Goal: Task Accomplishment & Management: Manage account settings

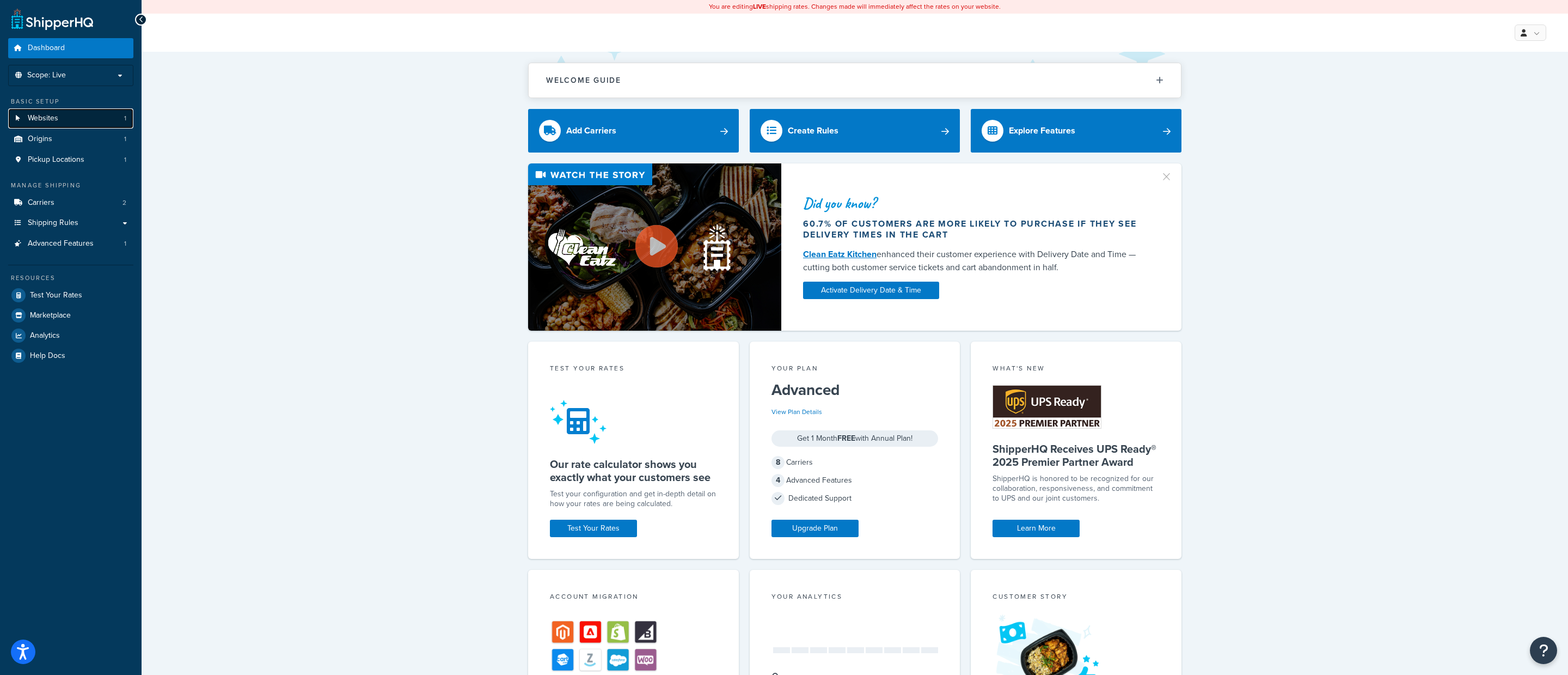
click at [72, 125] on link "Websites 1" at bounding box center [70, 118] width 125 height 20
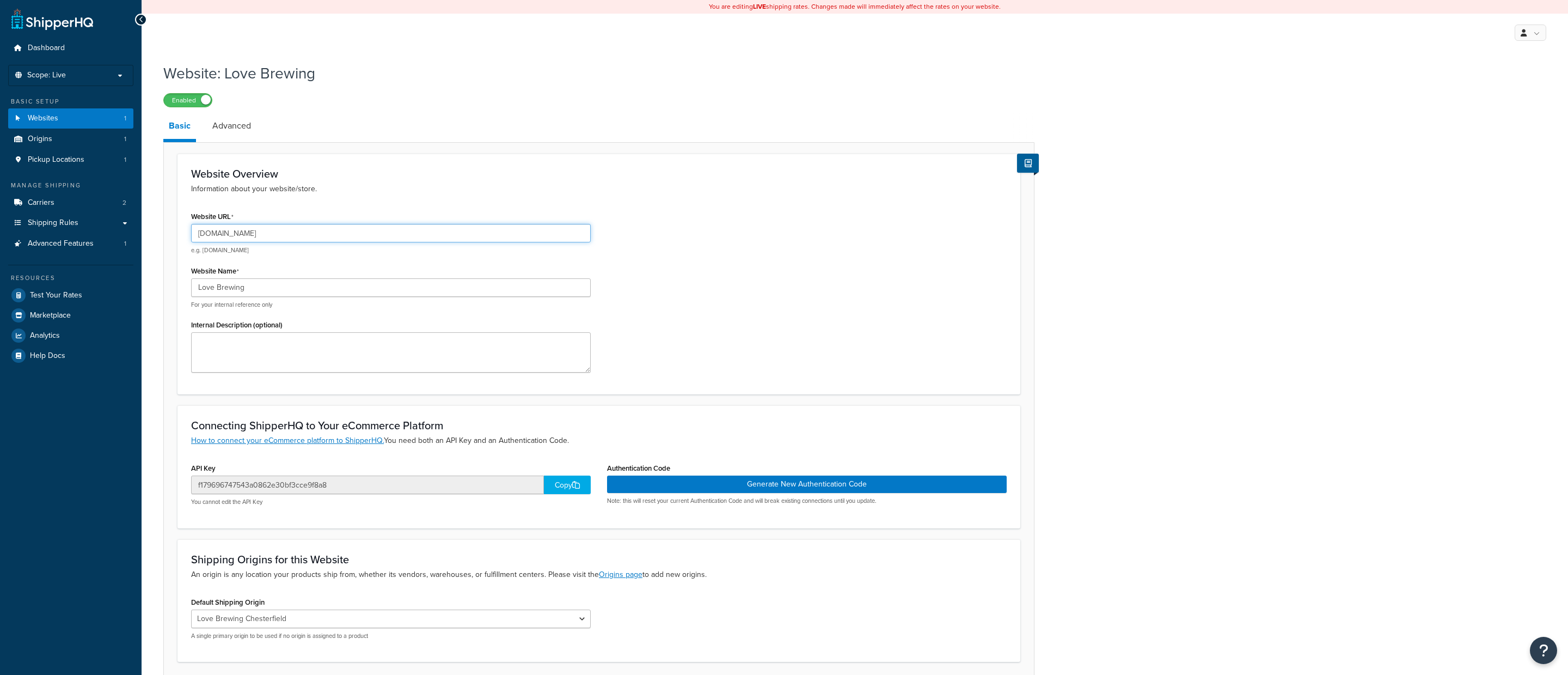
click at [298, 238] on input "[DOMAIN_NAME]" at bounding box center [390, 232] width 399 height 18
click at [298, 238] on input "www.lovebrewing.co.uk" at bounding box center [390, 232] width 399 height 18
click at [90, 224] on link "Shipping Rules" at bounding box center [70, 223] width 125 height 20
